Goal: Transaction & Acquisition: Purchase product/service

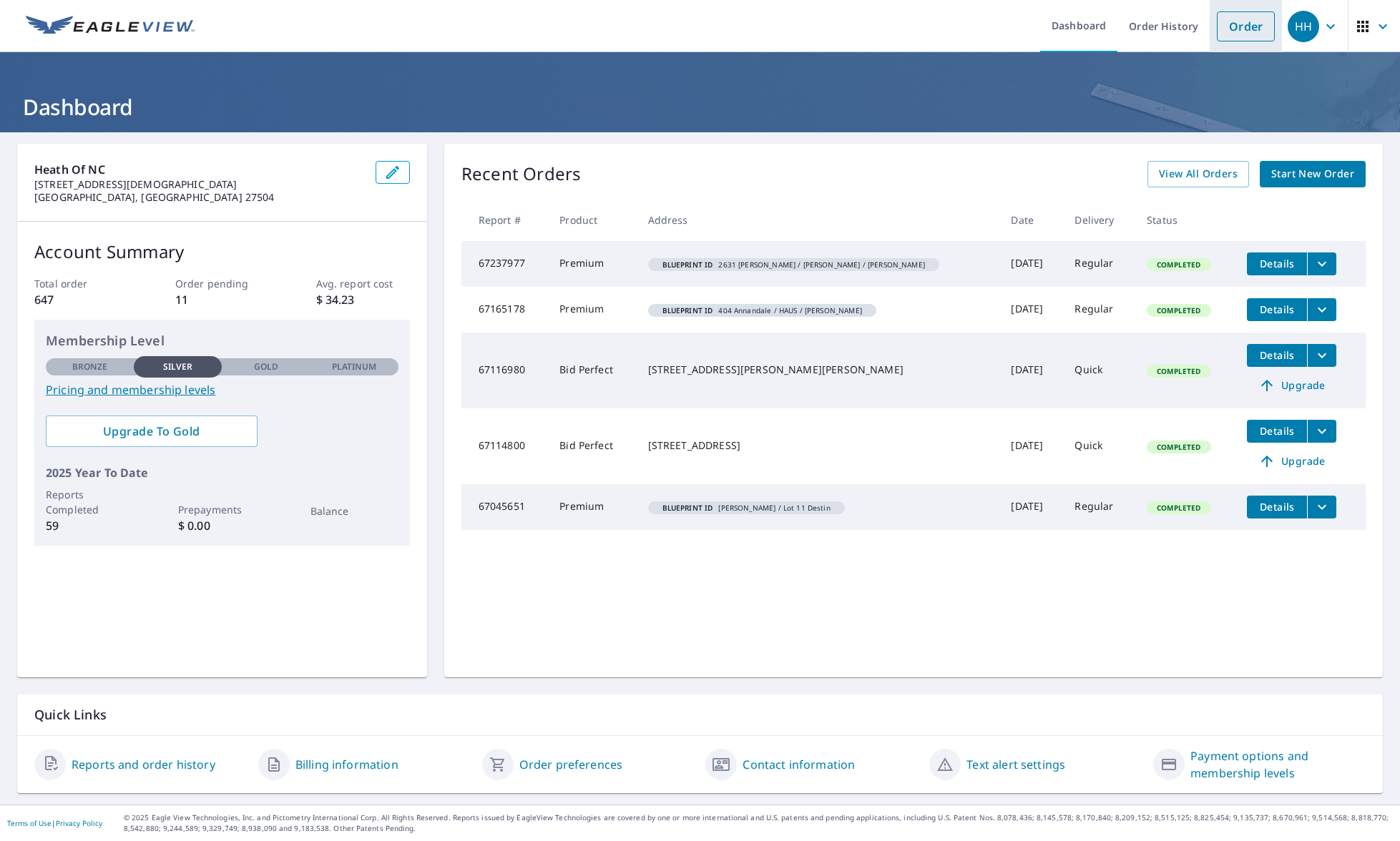
click at [1236, 29] on link "Order" at bounding box center [1245, 26] width 58 height 30
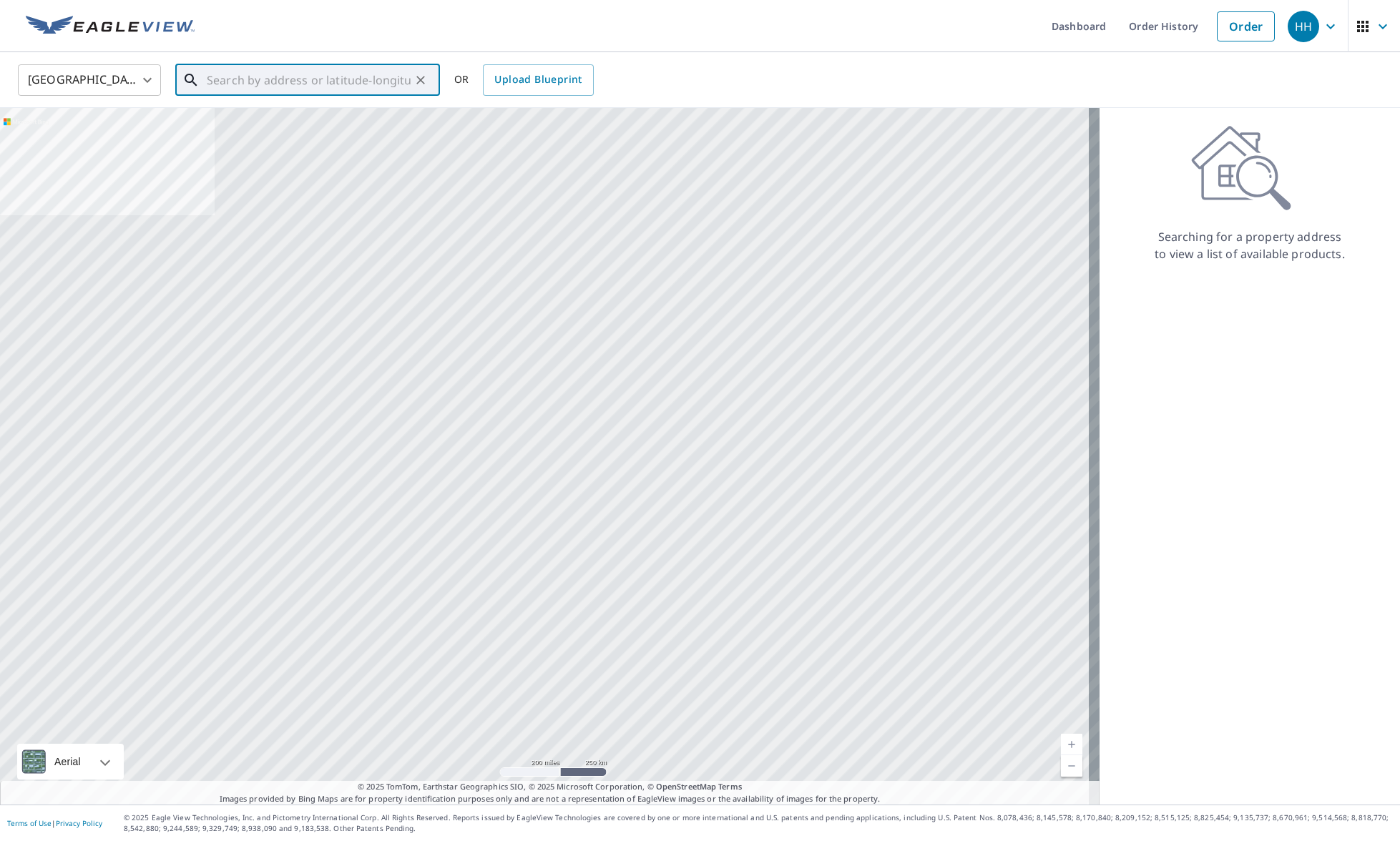
click at [353, 85] on input "text" at bounding box center [308, 80] width 204 height 40
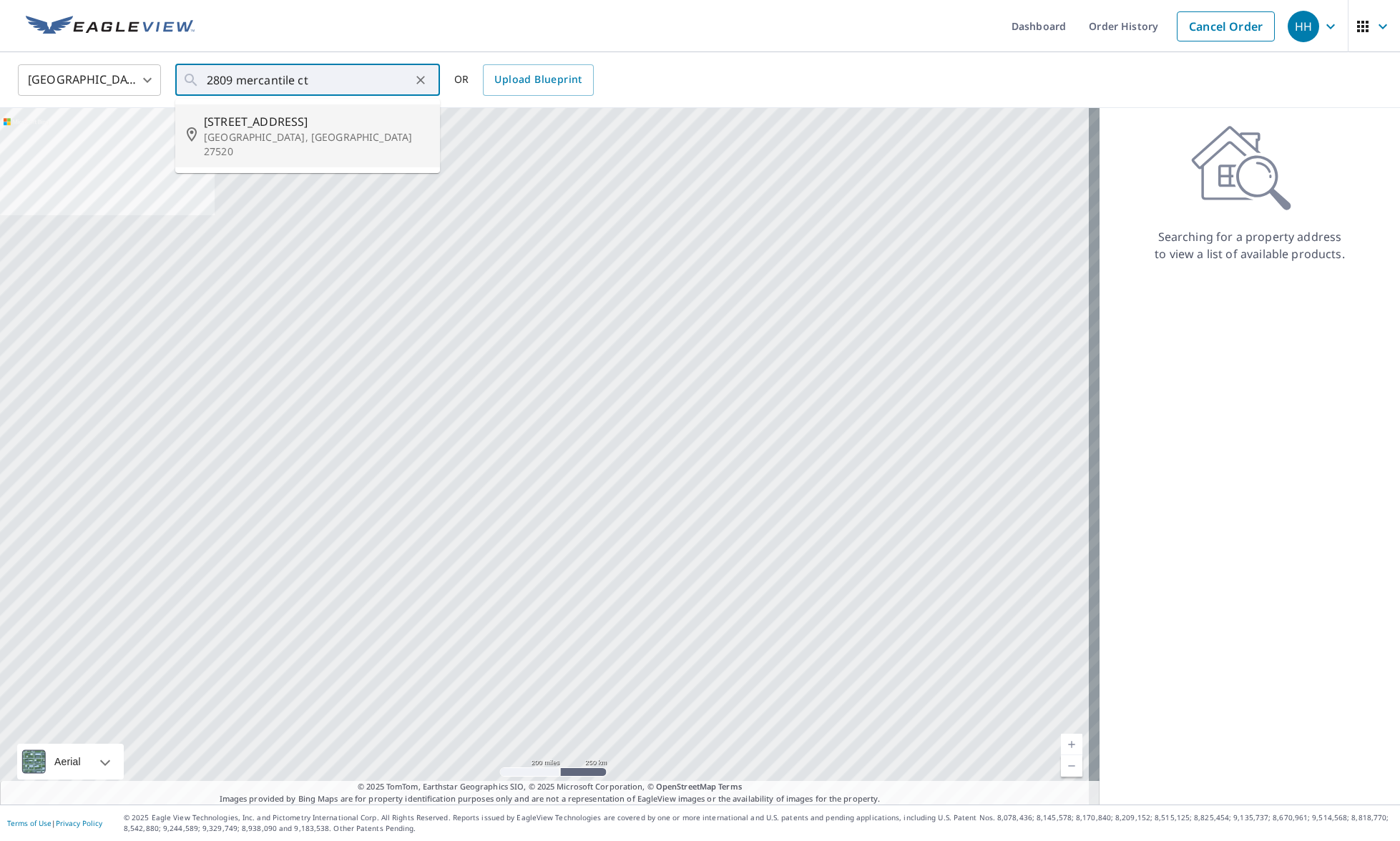
type input "[STREET_ADDRESS]"
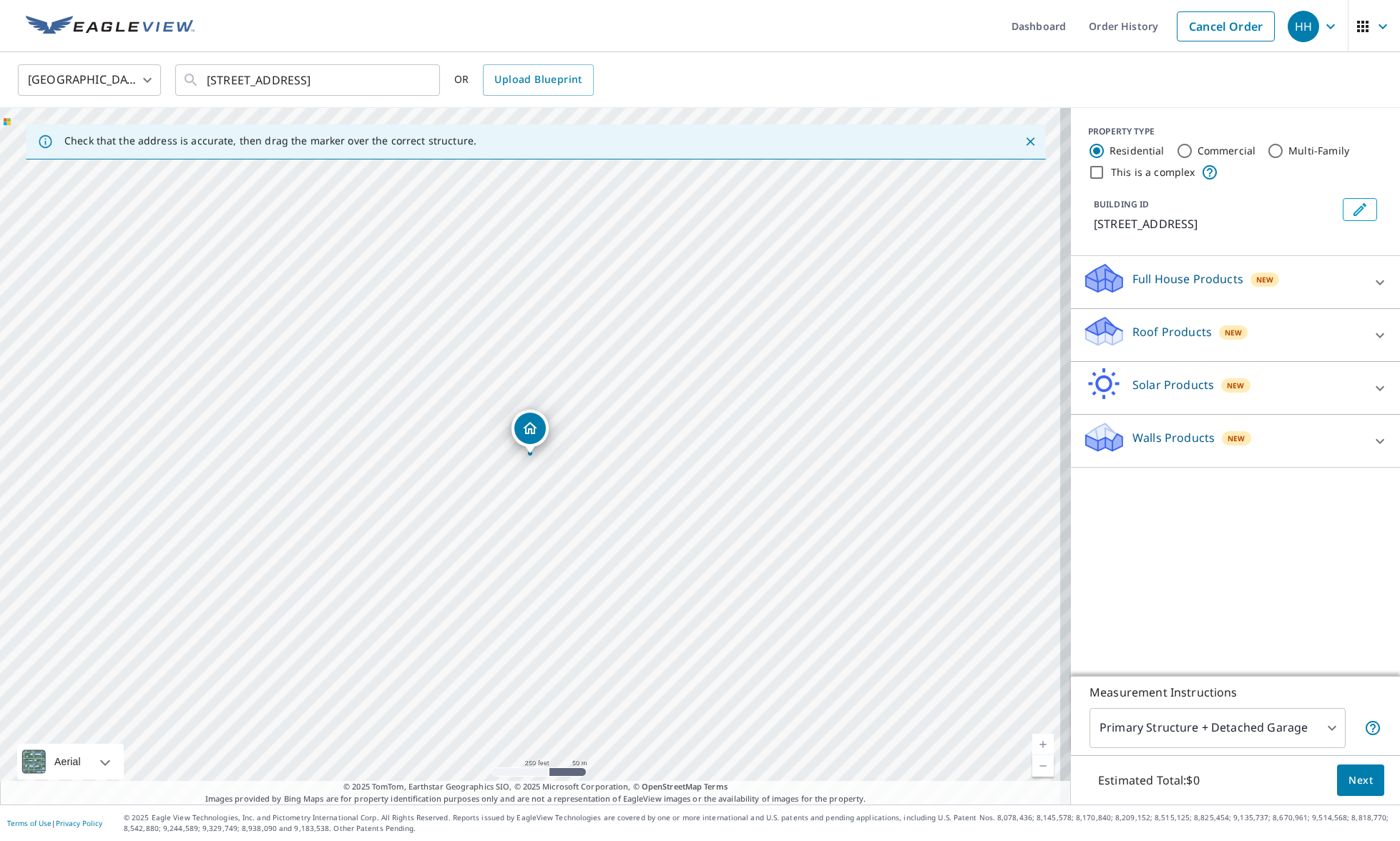
click at [1033, 741] on link "Current Level 17, Zoom In" at bounding box center [1043, 744] width 21 height 21
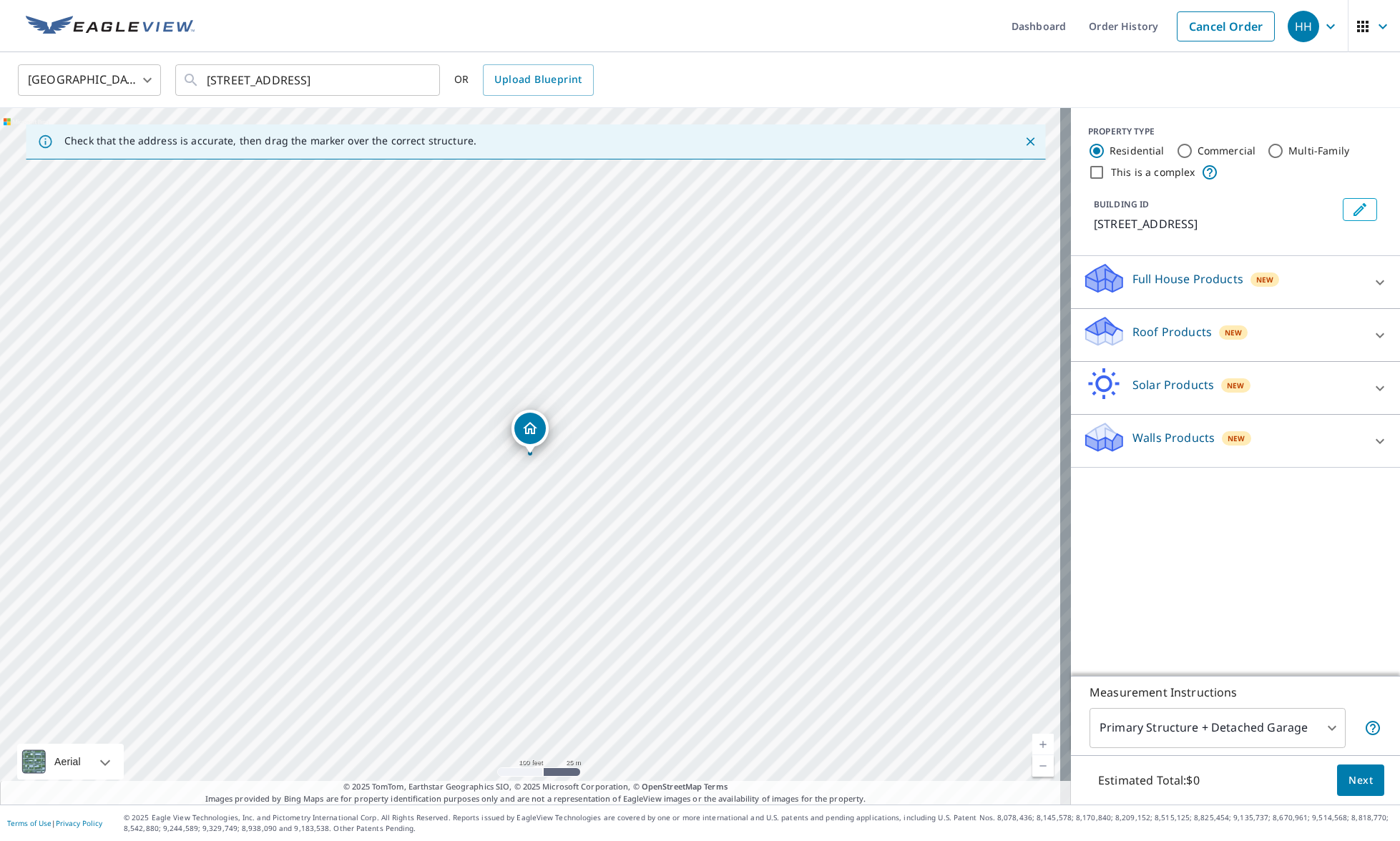
click at [1033, 741] on link "Current Level 18, Zoom In" at bounding box center [1043, 744] width 21 height 21
click at [1144, 335] on p "Roof Products" at bounding box center [1172, 332] width 80 height 18
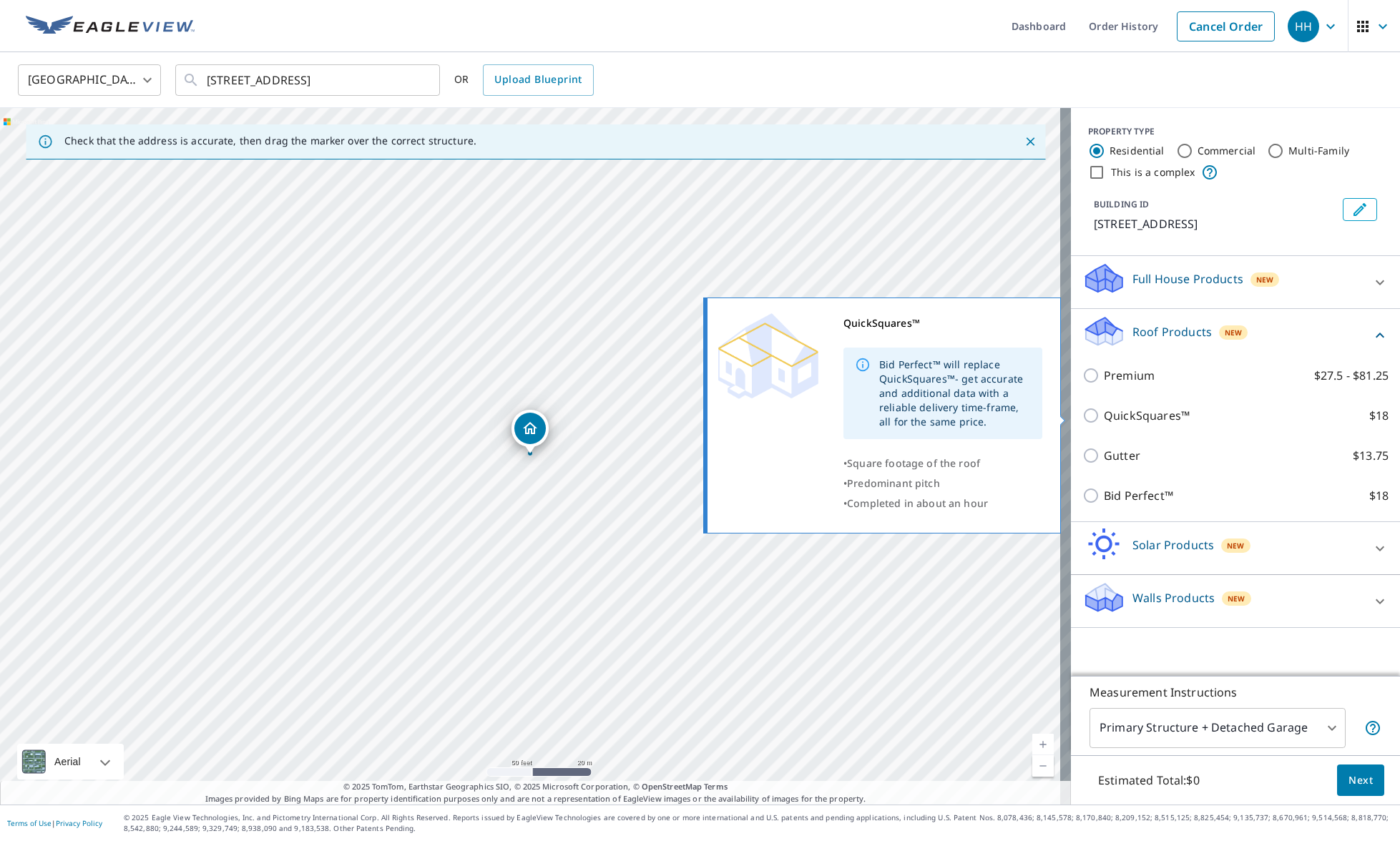
click at [1128, 418] on p "QuickSquares™" at bounding box center [1147, 415] width 86 height 18
click at [1104, 418] on input "QuickSquares™ $18" at bounding box center [1093, 415] width 21 height 18
checkbox input "true"
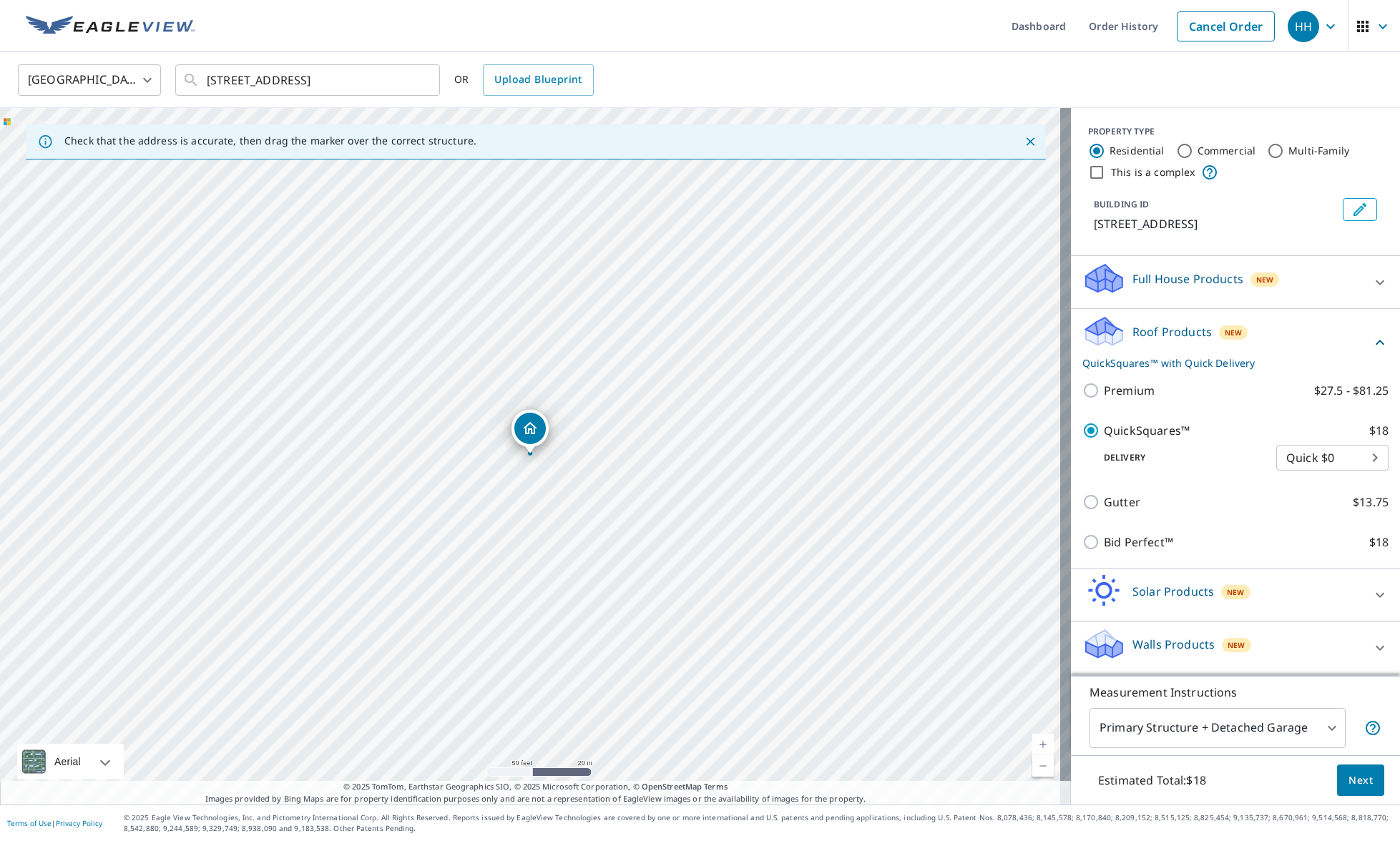
click at [1349, 786] on span "Next" at bounding box center [1361, 780] width 24 height 18
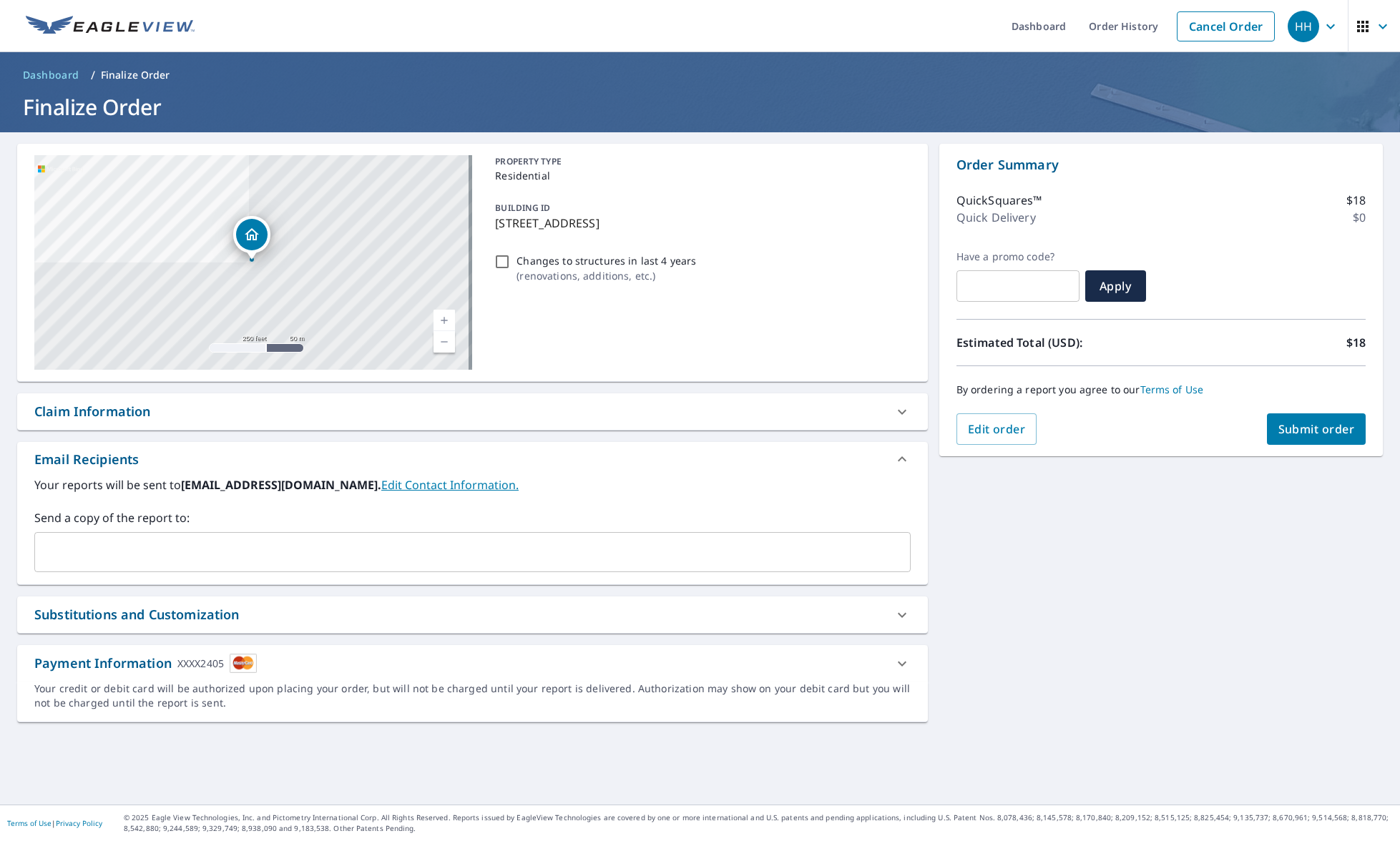
click at [1267, 433] on button "Submit order" at bounding box center [1317, 429] width 99 height 31
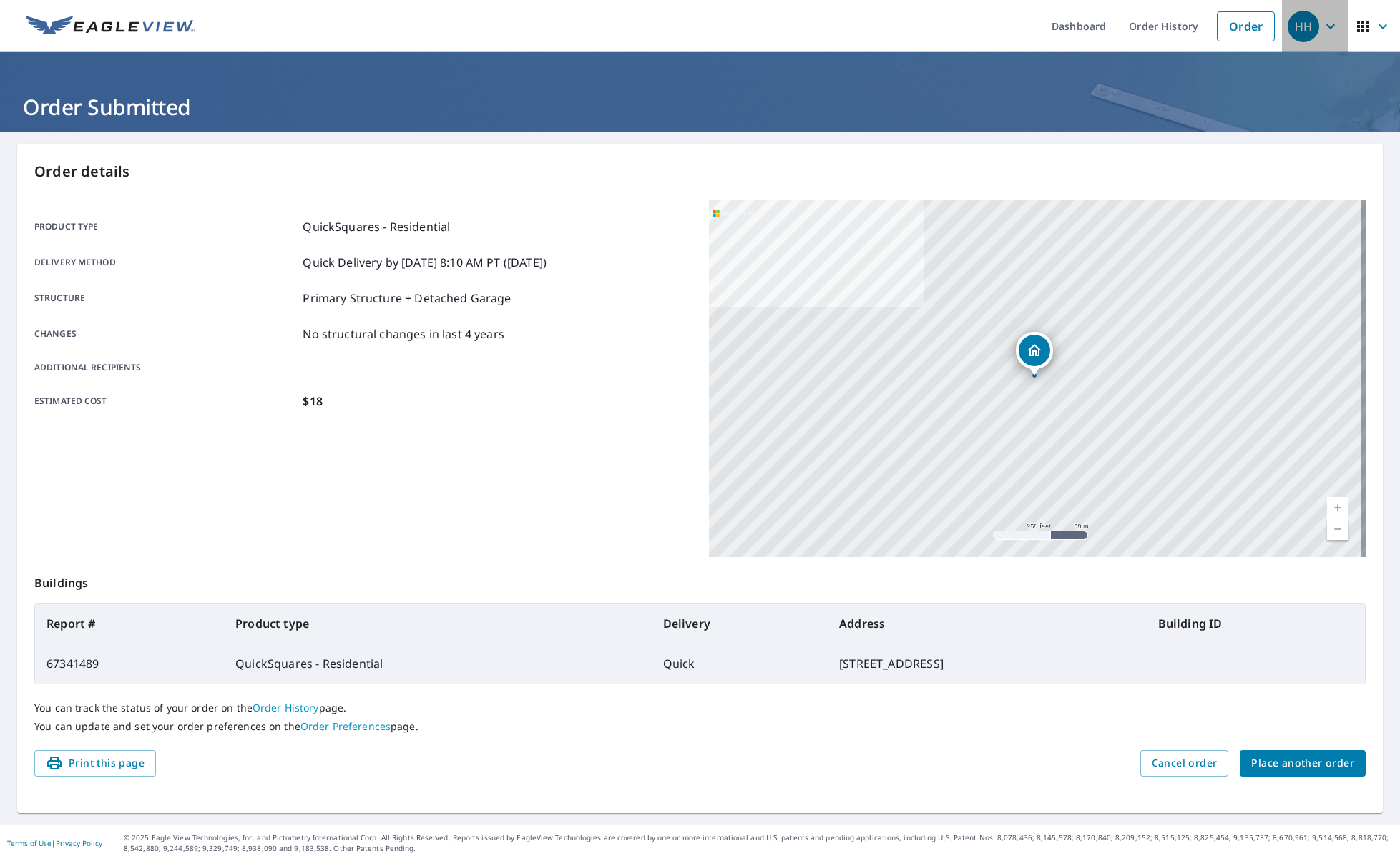
click at [1308, 33] on div "HH" at bounding box center [1303, 26] width 31 height 31
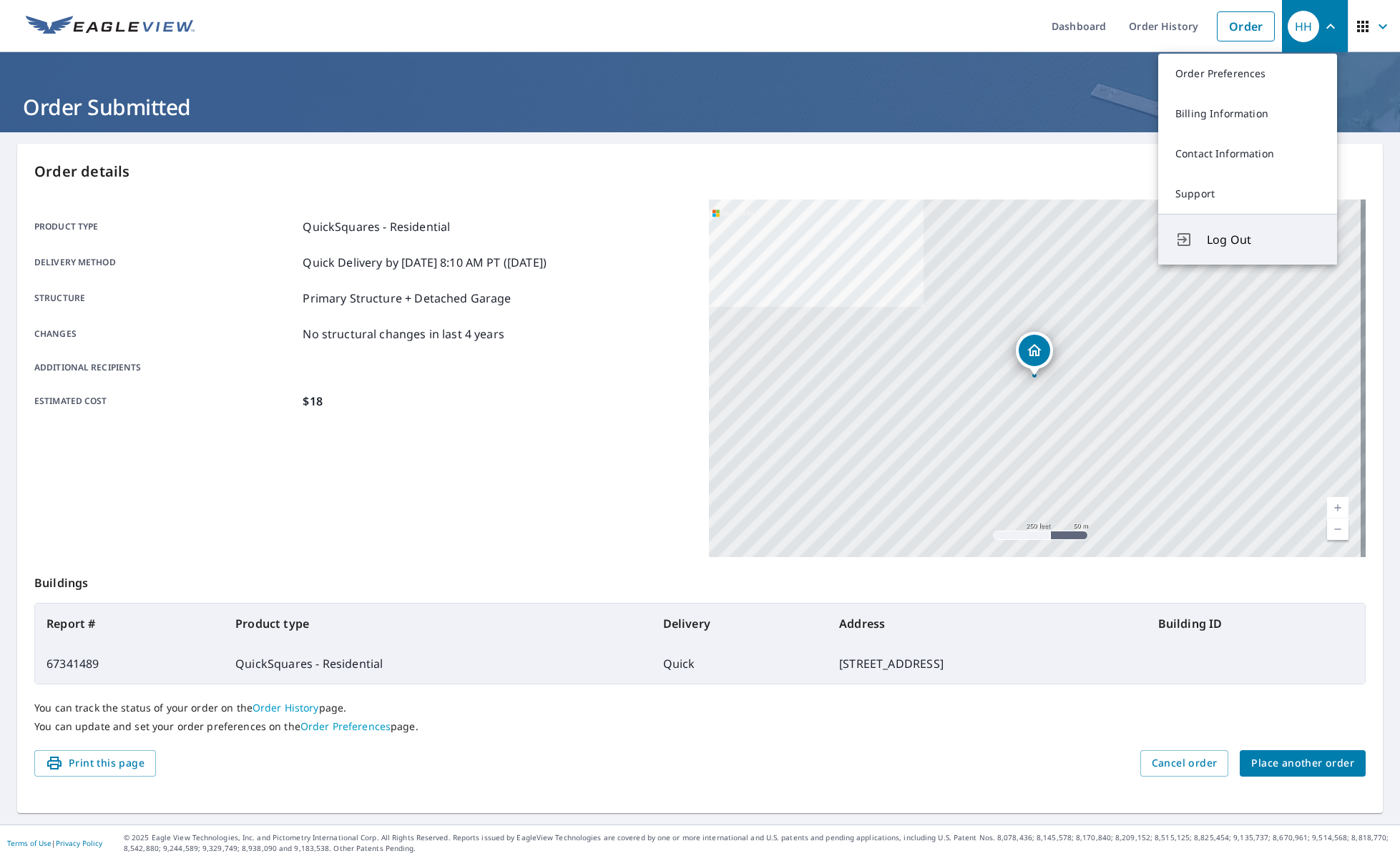
click at [1258, 246] on span "Log Out" at bounding box center [1263, 240] width 113 height 18
